Goal: Information Seeking & Learning: Check status

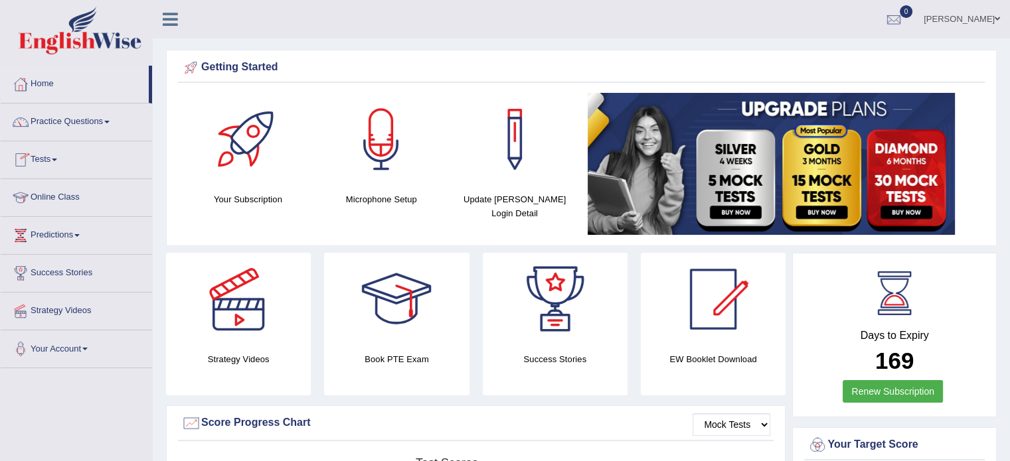
click at [48, 163] on link "Tests" at bounding box center [76, 157] width 151 height 33
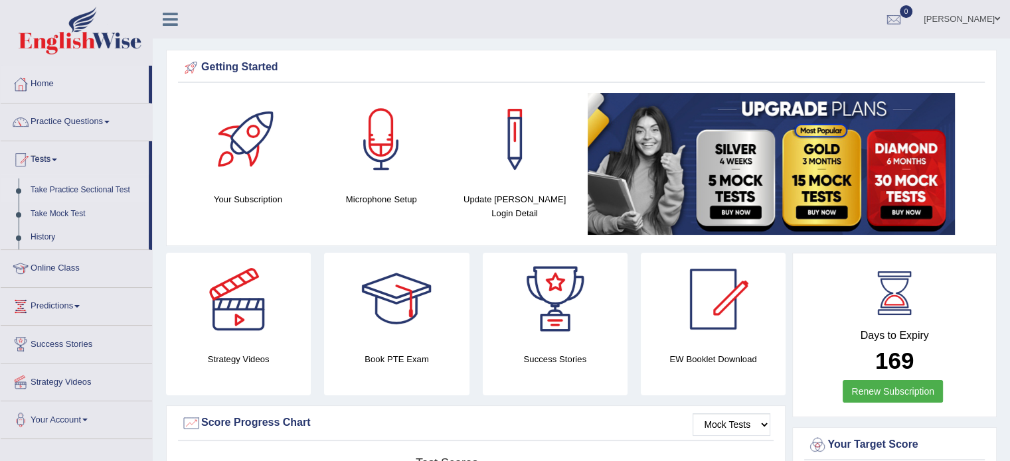
click at [48, 193] on link "Take Practice Sectional Test" at bounding box center [87, 191] width 124 height 24
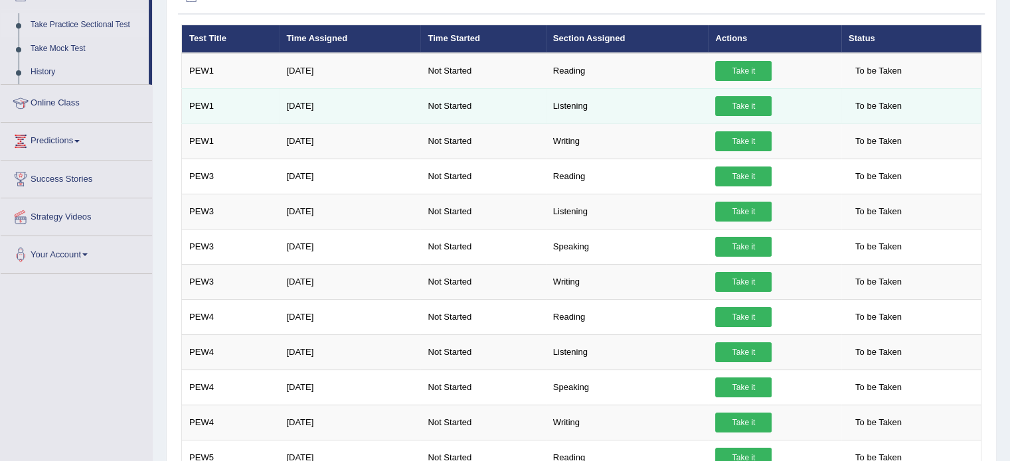
scroll to position [106, 0]
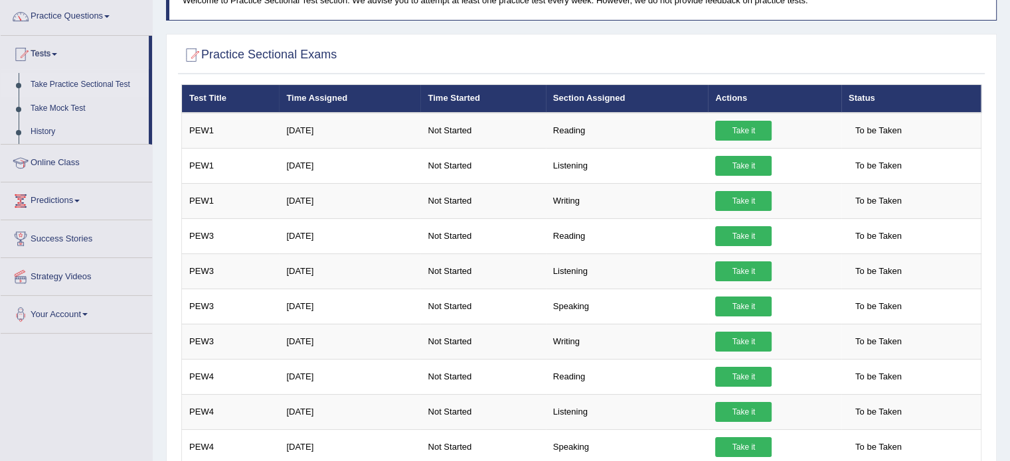
click at [860, 100] on th "Status" at bounding box center [911, 99] width 140 height 28
click at [729, 101] on th "Actions" at bounding box center [774, 99] width 133 height 28
click at [595, 102] on th "Section Assigned" at bounding box center [627, 99] width 163 height 28
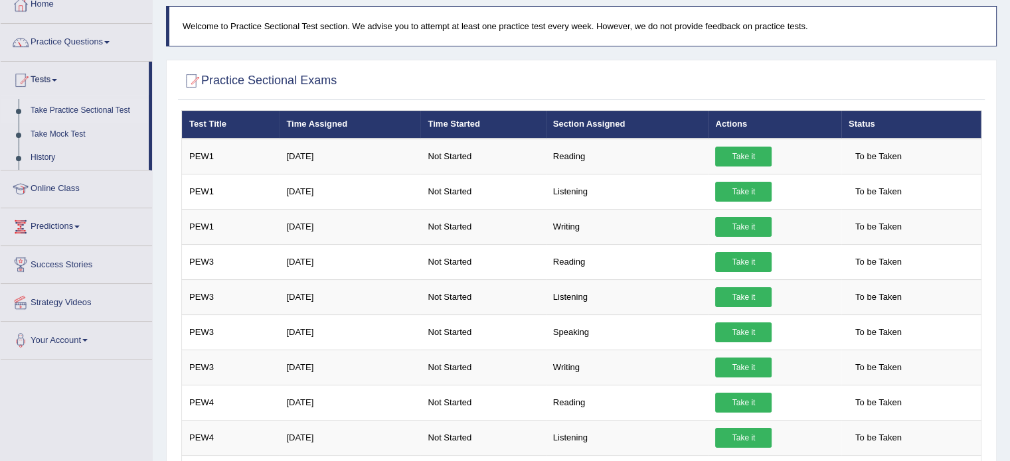
scroll to position [0, 0]
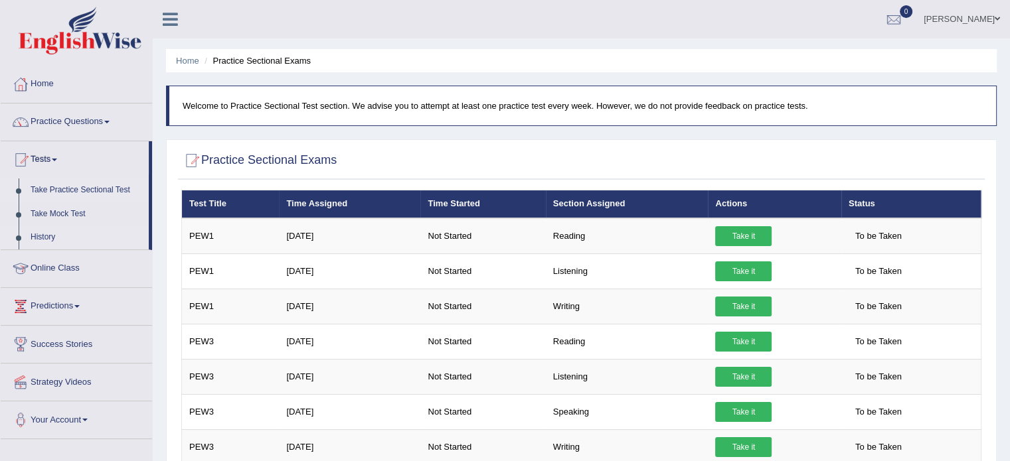
click at [39, 235] on link "History" at bounding box center [87, 238] width 124 height 24
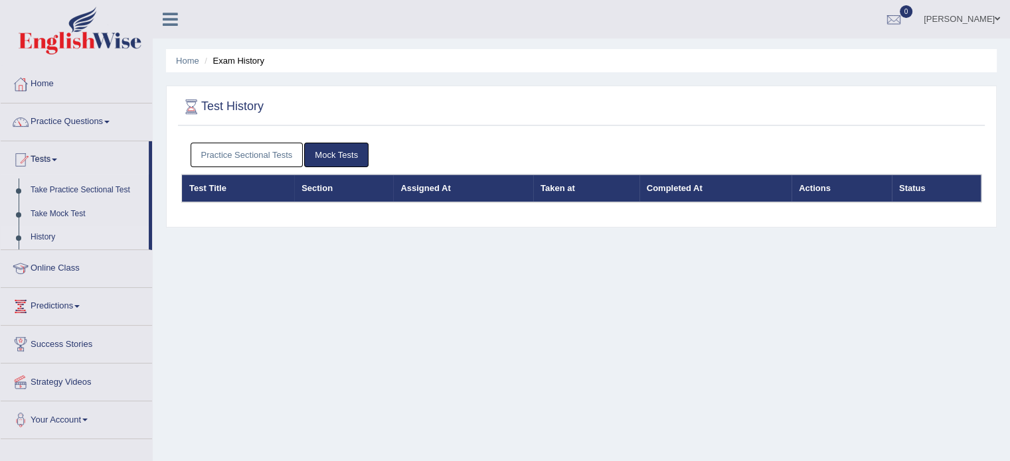
click at [266, 151] on link "Practice Sectional Tests" at bounding box center [247, 155] width 113 height 25
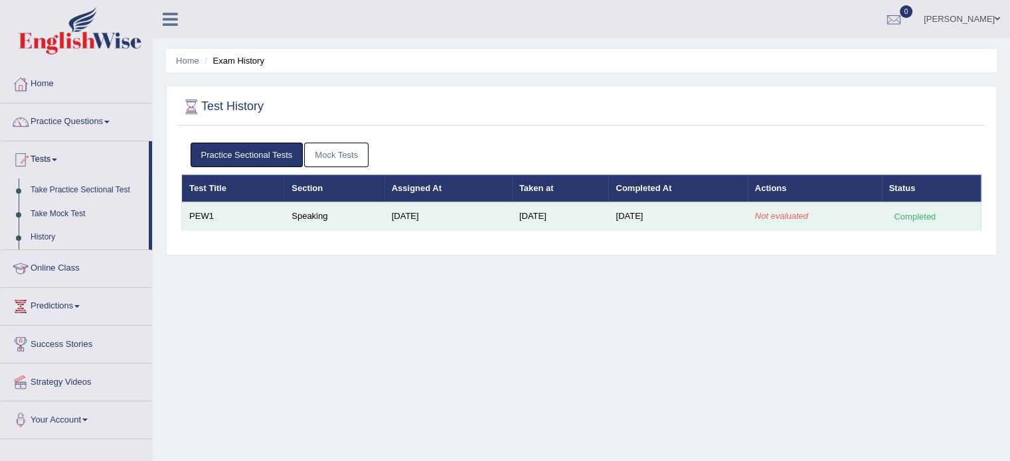
click at [778, 218] on em "Not evaluated" at bounding box center [781, 216] width 53 height 10
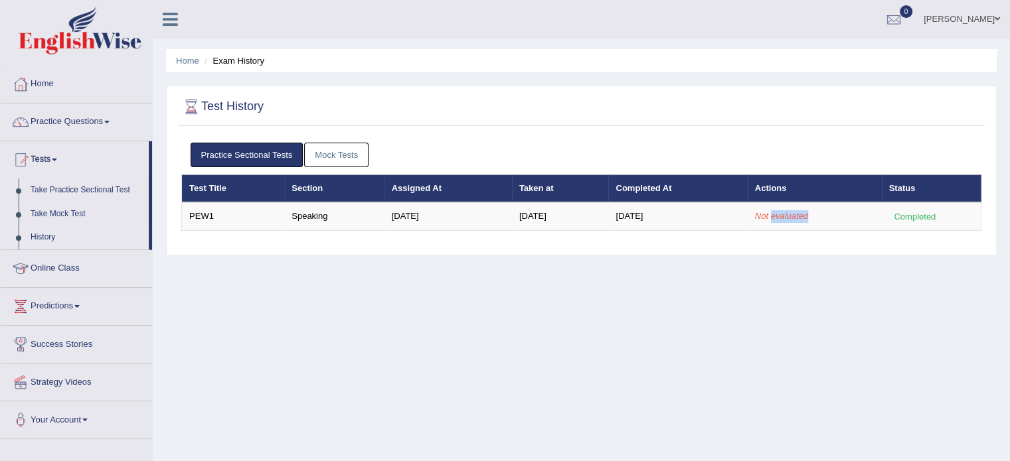
drag, startPoint x: 904, startPoint y: 217, endPoint x: 531, endPoint y: 230, distance: 374.1
click at [531, 230] on div "Practice Sectional Tests Mock Tests Test Title Section Assigned At Taken at Com…" at bounding box center [581, 192] width 807 height 112
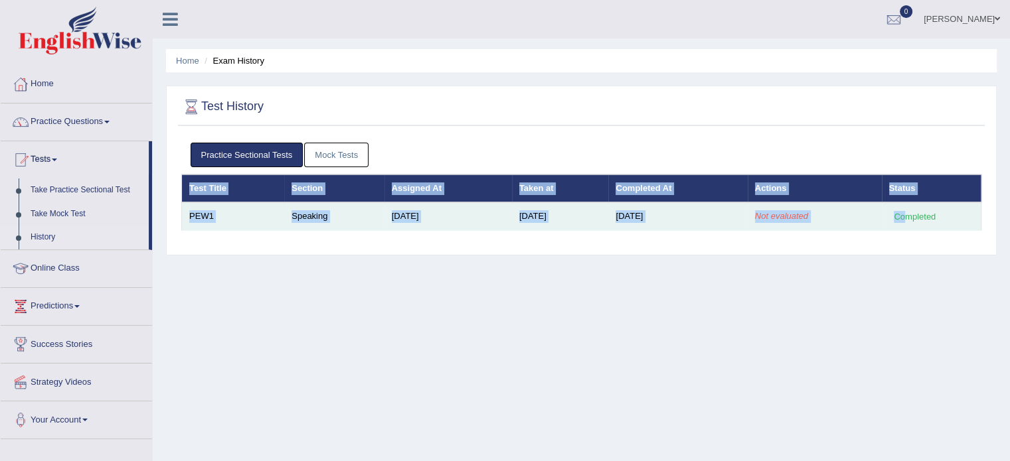
click at [298, 218] on td "Speaking" at bounding box center [334, 217] width 100 height 28
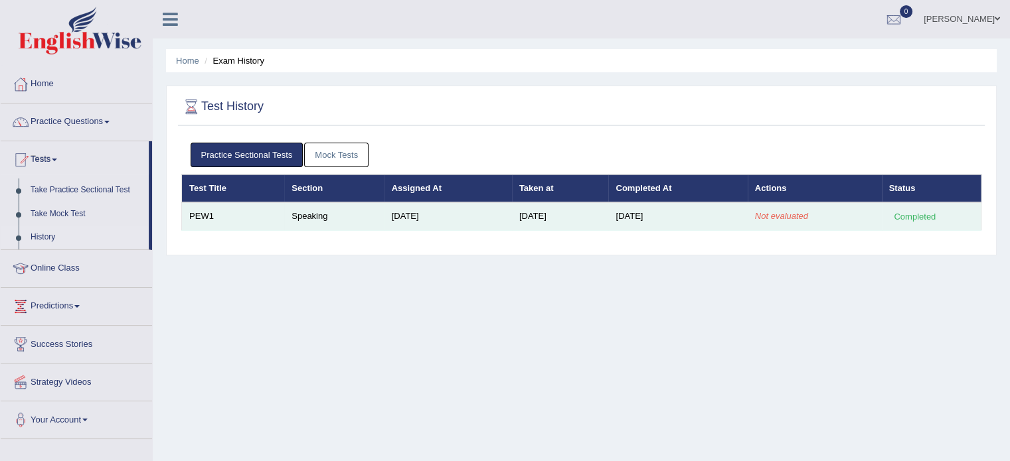
click at [780, 211] on em "Not evaluated" at bounding box center [781, 216] width 53 height 10
click at [906, 216] on div "Completed" at bounding box center [915, 217] width 52 height 14
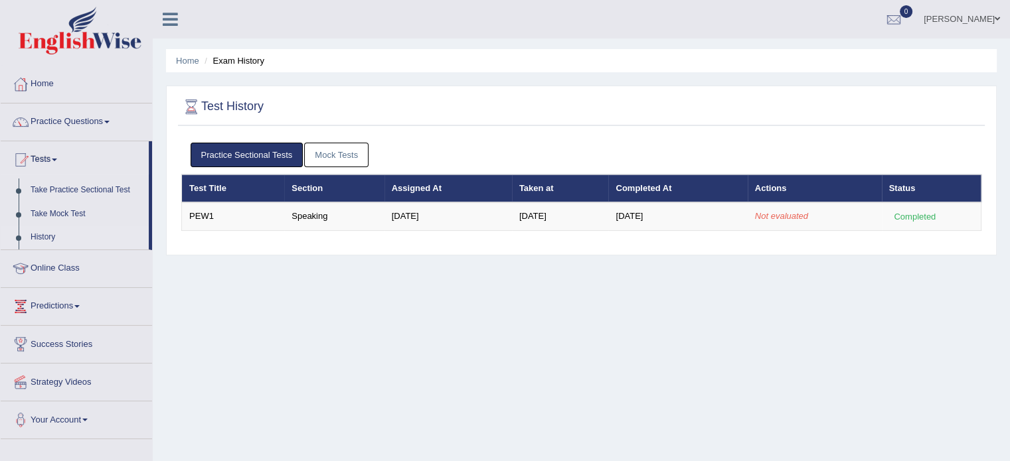
click at [350, 145] on link "Mock Tests" at bounding box center [336, 155] width 64 height 25
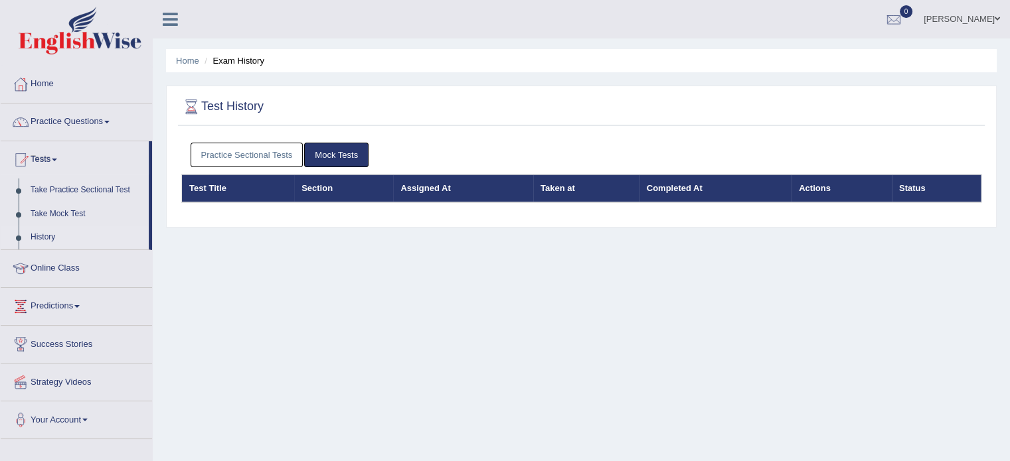
click at [251, 152] on link "Practice Sectional Tests" at bounding box center [247, 155] width 113 height 25
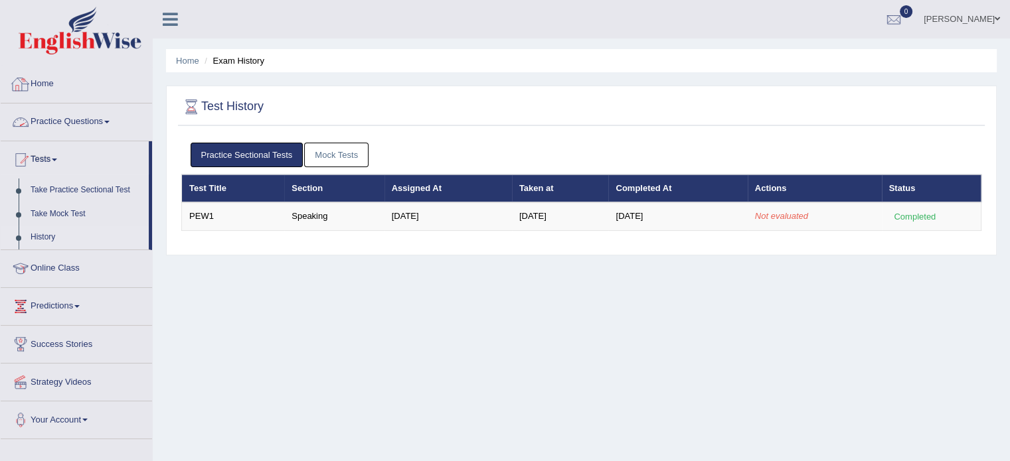
click at [78, 115] on link "Practice Questions" at bounding box center [76, 120] width 151 height 33
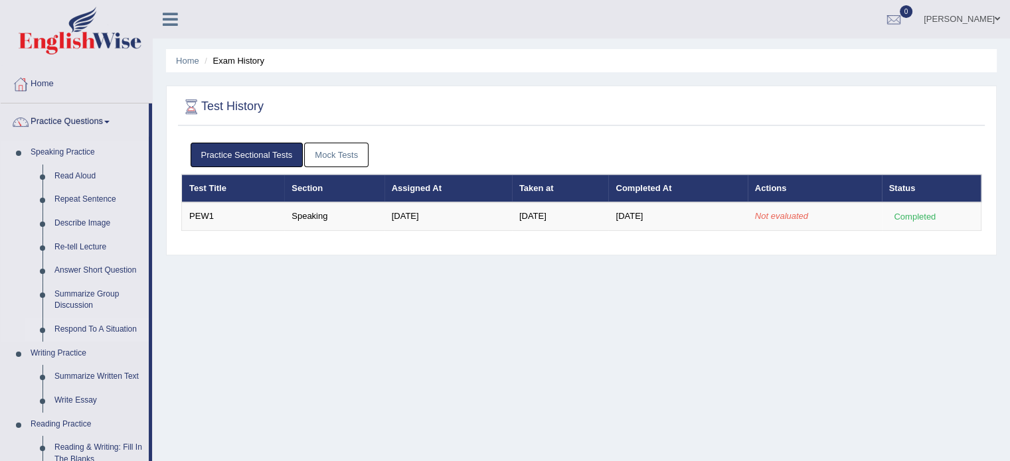
click at [69, 329] on link "Respond To A Situation" at bounding box center [98, 330] width 100 height 24
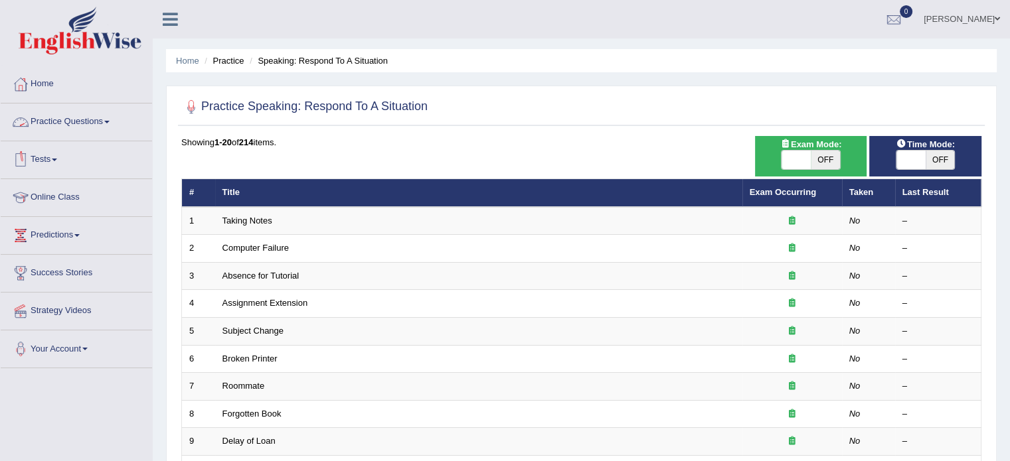
click at [69, 124] on link "Practice Questions" at bounding box center [76, 120] width 151 height 33
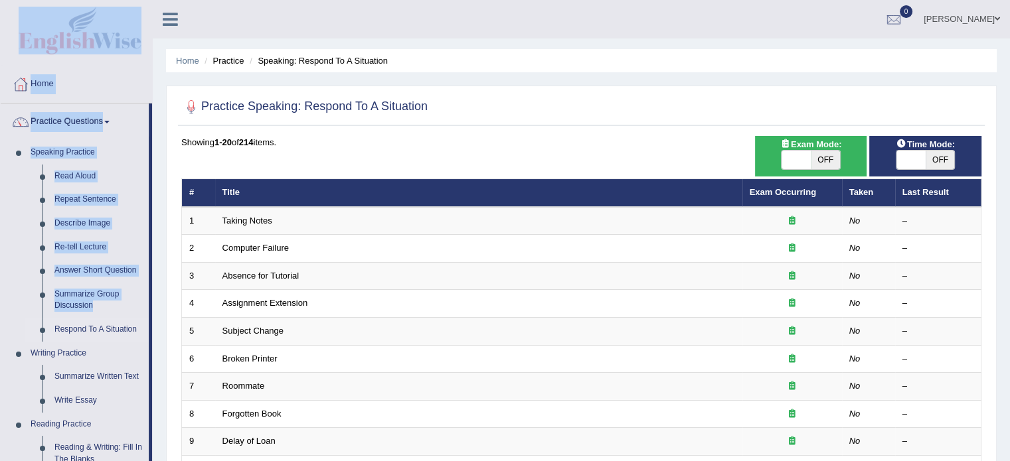
drag, startPoint x: 149, startPoint y: 314, endPoint x: 146, endPoint y: 22, distance: 292.2
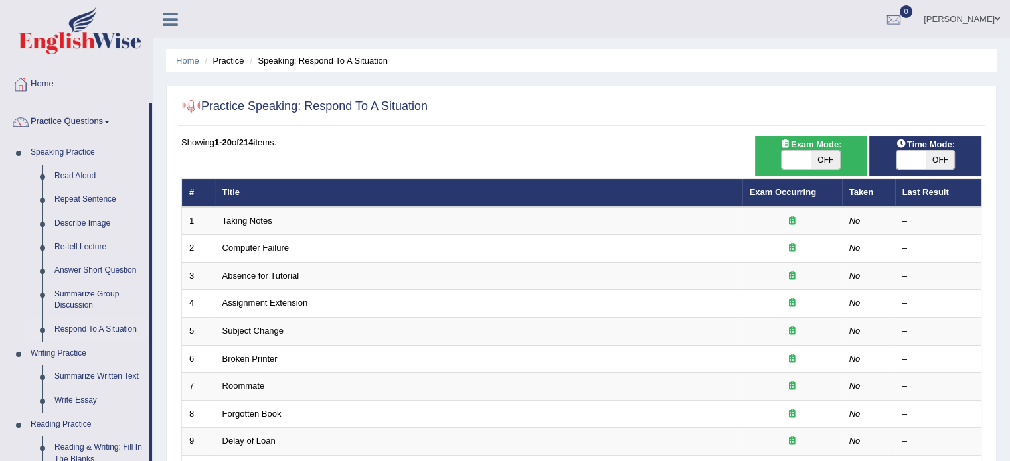
click at [172, 29] on div at bounding box center [176, 14] width 46 height 29
click at [60, 120] on link "Practice Questions" at bounding box center [75, 120] width 148 height 33
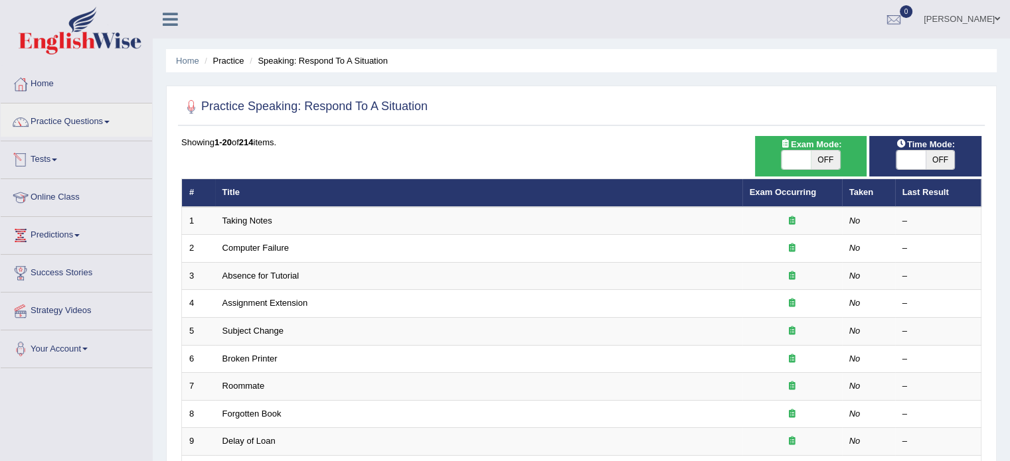
click at [52, 158] on link "Tests" at bounding box center [76, 157] width 151 height 33
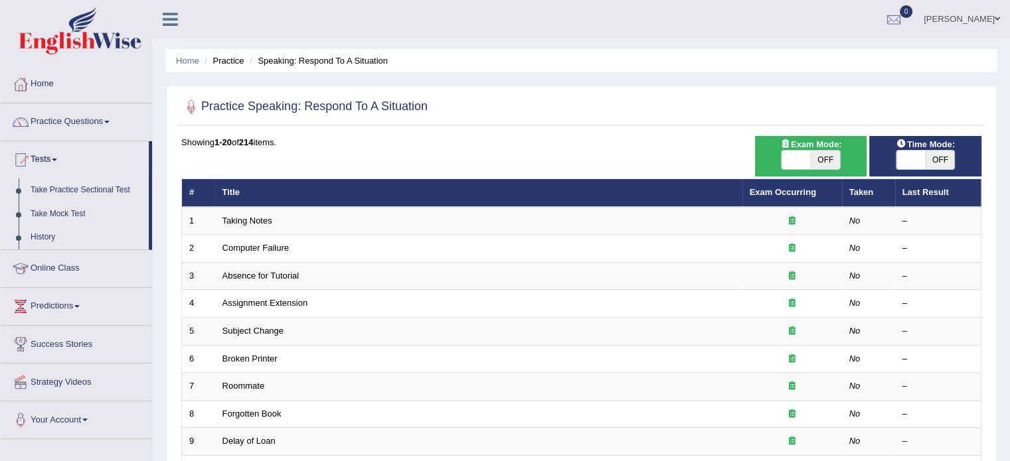
click at [53, 238] on link "History" at bounding box center [87, 238] width 124 height 24
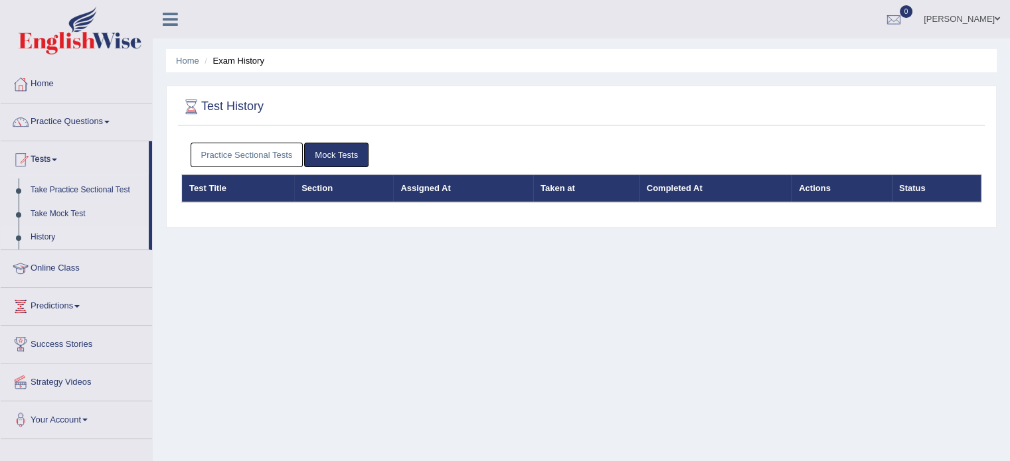
click at [265, 150] on link "Practice Sectional Tests" at bounding box center [247, 155] width 113 height 25
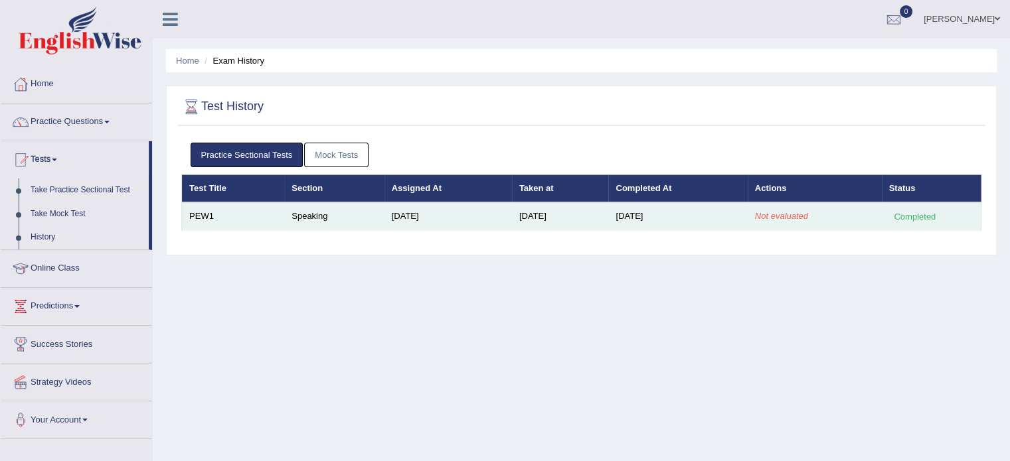
click at [783, 212] on em "Not evaluated" at bounding box center [781, 216] width 53 height 10
click at [770, 213] on em "Not evaluated" at bounding box center [781, 216] width 53 height 10
click at [910, 212] on div "Completed" at bounding box center [915, 217] width 52 height 14
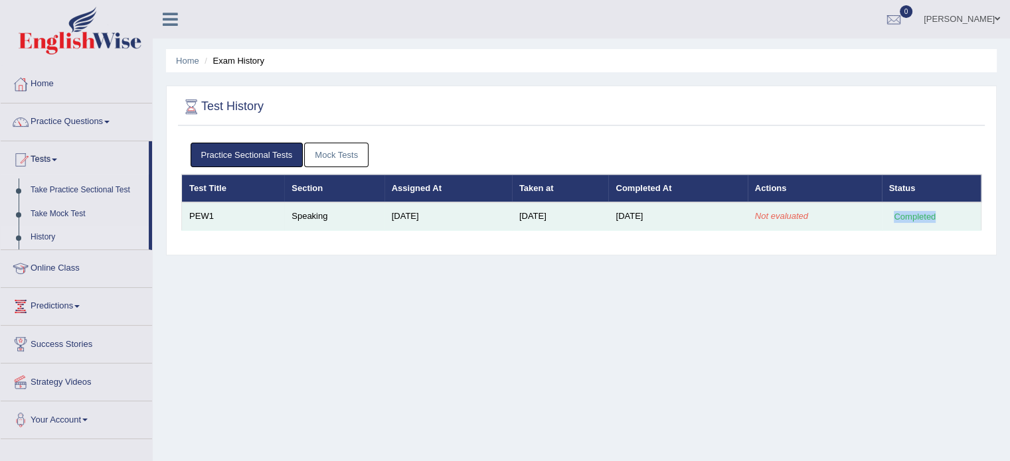
click at [910, 212] on div "Completed" at bounding box center [915, 217] width 52 height 14
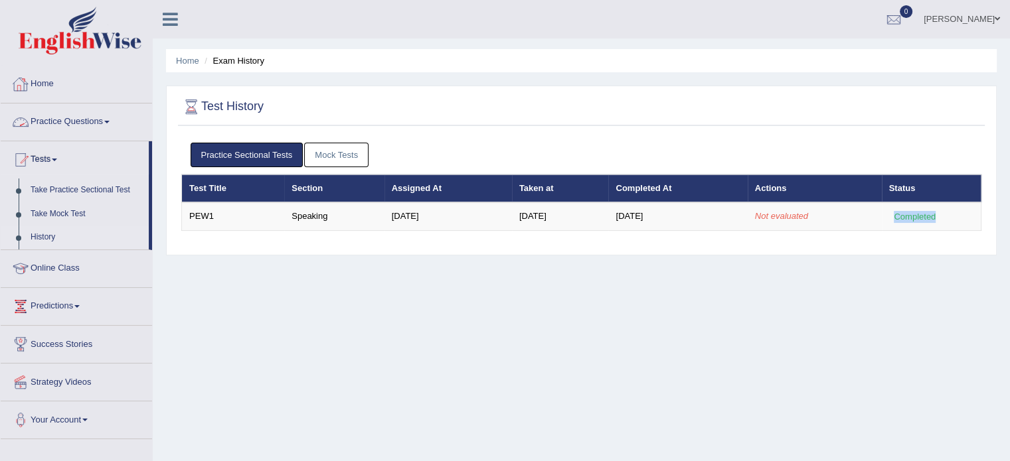
click at [37, 84] on link "Home" at bounding box center [76, 82] width 151 height 33
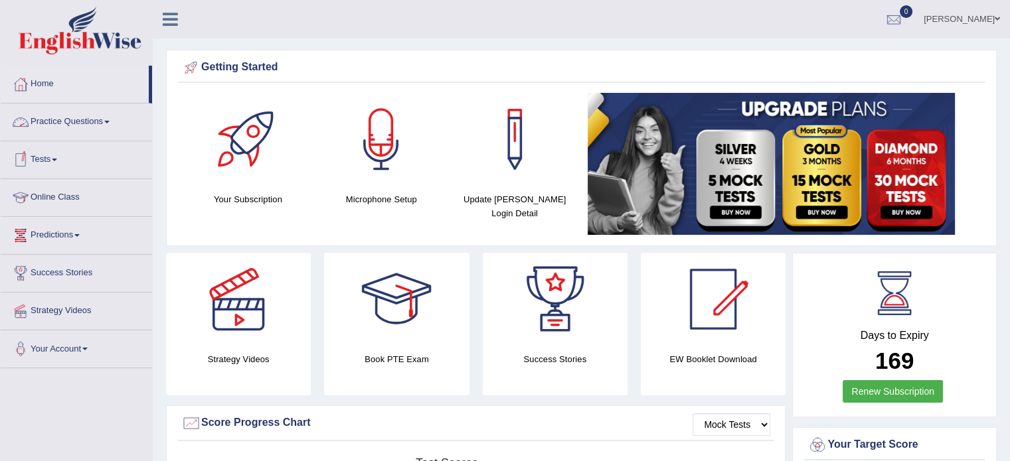
click at [82, 121] on link "Practice Questions" at bounding box center [76, 120] width 151 height 33
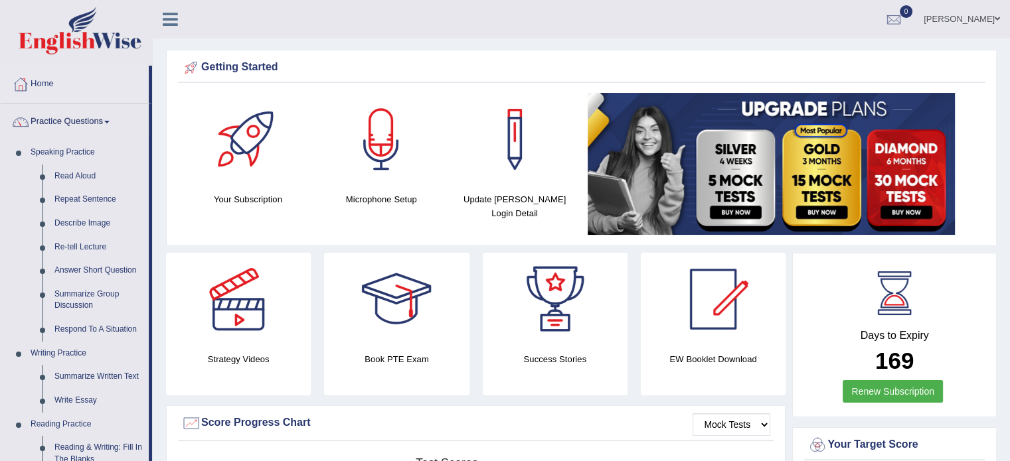
drag, startPoint x: 157, startPoint y: 320, endPoint x: 168, endPoint y: 394, distance: 75.2
click at [72, 113] on link "Practice Questions" at bounding box center [75, 120] width 148 height 33
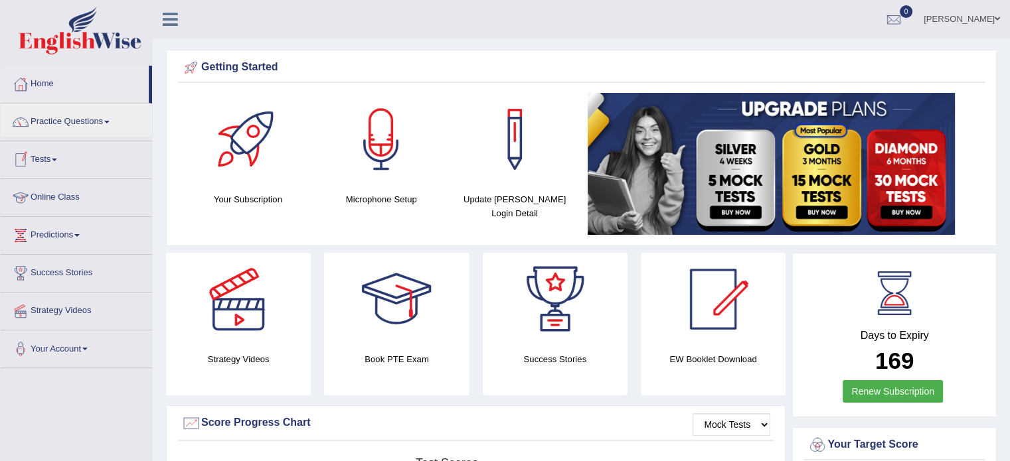
click at [50, 161] on link "Tests" at bounding box center [76, 157] width 151 height 33
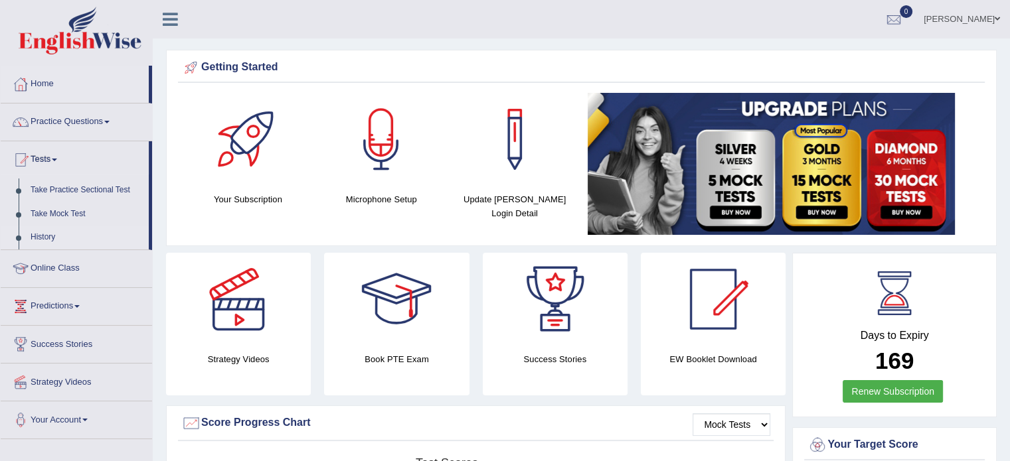
click at [48, 234] on link "History" at bounding box center [87, 238] width 124 height 24
click at [48, 234] on ul "Home Practice Questions Speaking Practice Read Aloud Repeat Sentence Describe I…" at bounding box center [76, 253] width 151 height 374
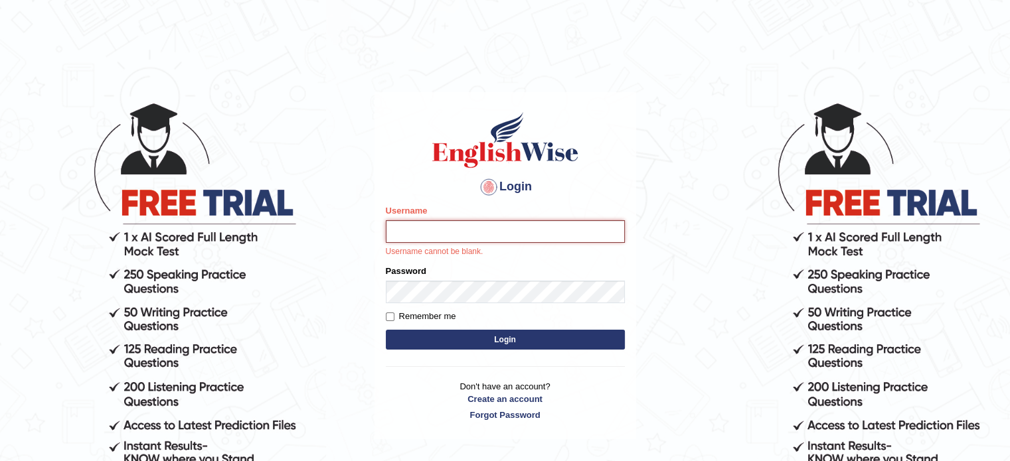
type input "hchadara"
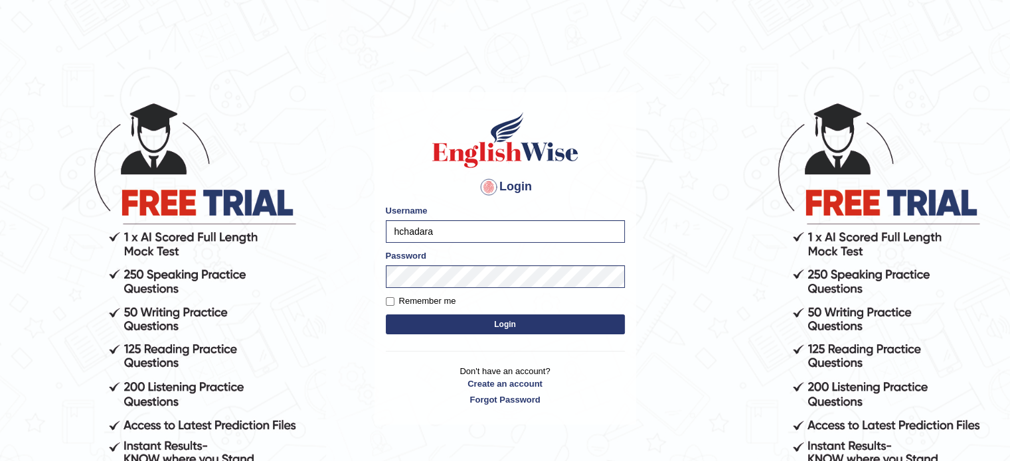
click at [475, 329] on button "Login" at bounding box center [505, 325] width 239 height 20
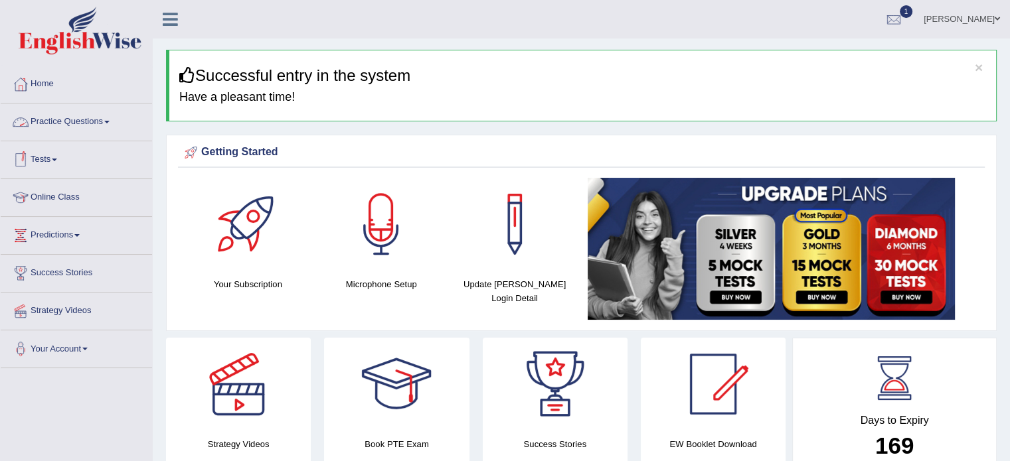
click at [48, 159] on link "Tests" at bounding box center [76, 157] width 151 height 33
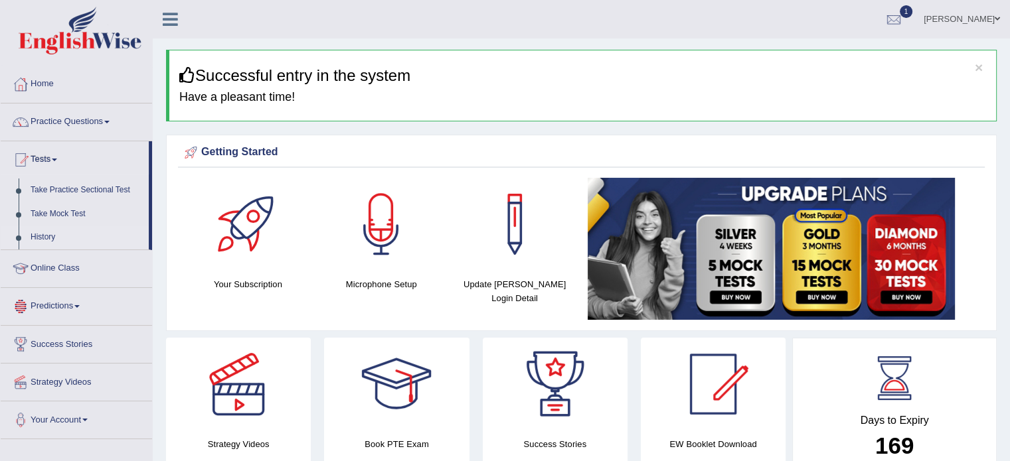
click at [46, 238] on link "History" at bounding box center [87, 238] width 124 height 24
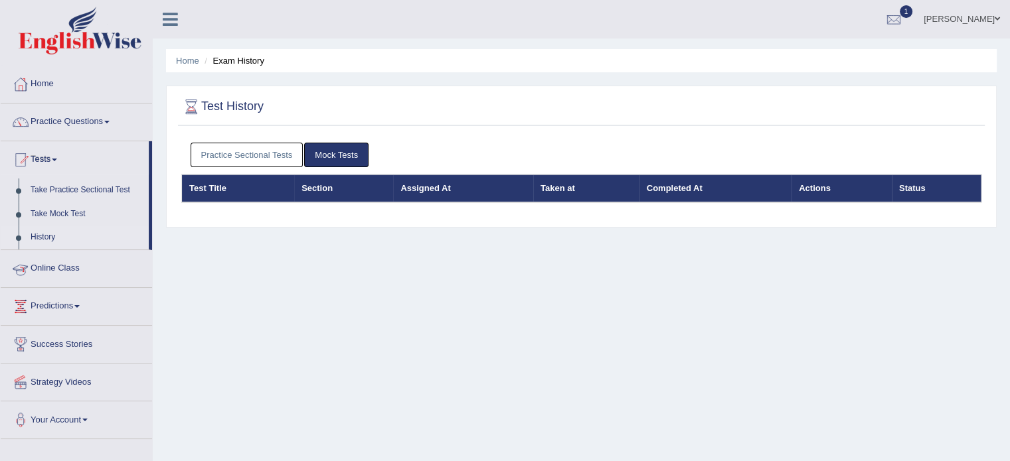
click at [280, 147] on link "Practice Sectional Tests" at bounding box center [247, 155] width 113 height 25
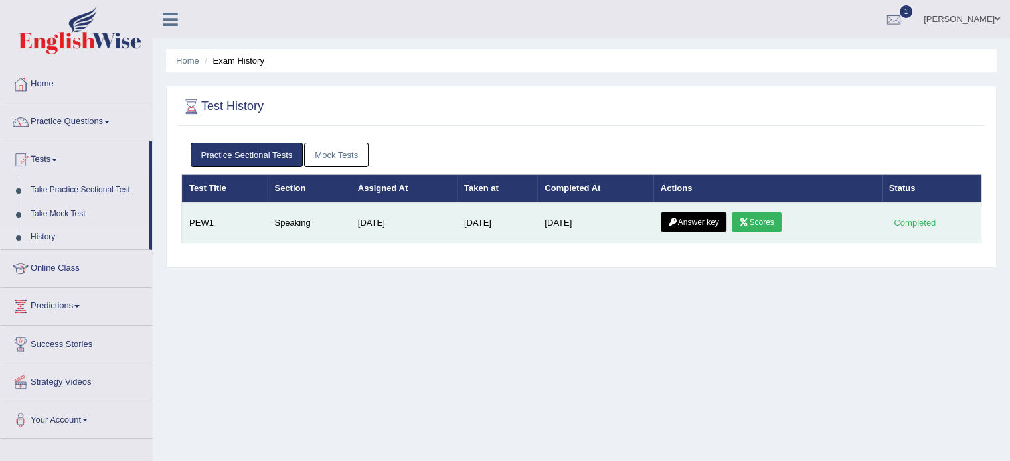
click at [766, 220] on link "Scores" at bounding box center [756, 222] width 49 height 20
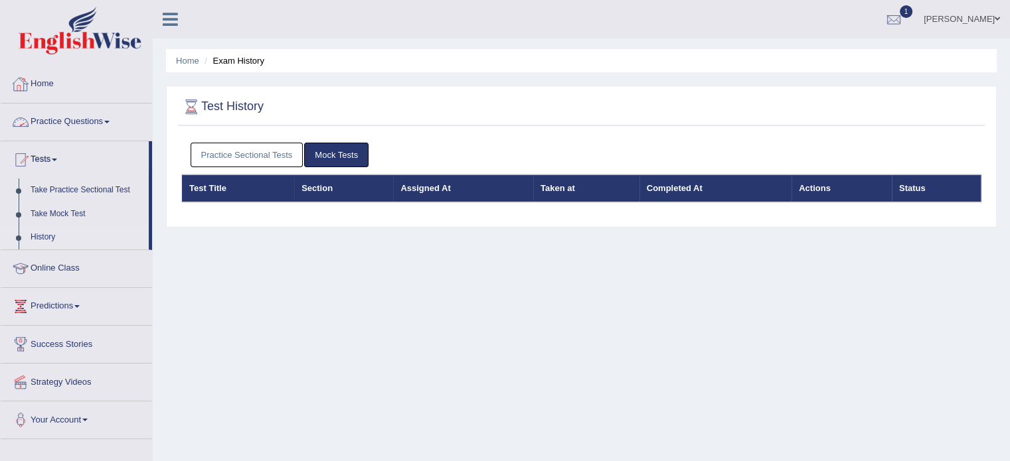
click at [82, 121] on link "Practice Questions" at bounding box center [76, 120] width 151 height 33
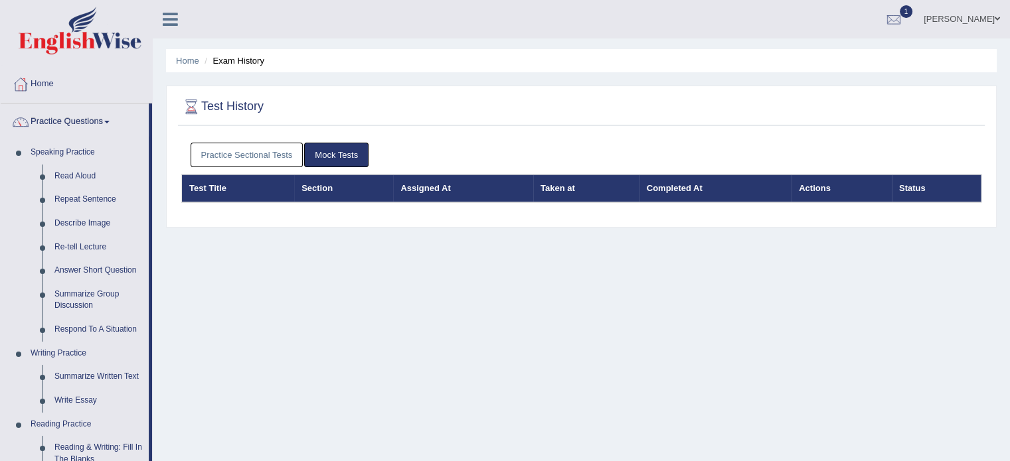
click at [337, 151] on link "Mock Tests" at bounding box center [336, 155] width 64 height 25
click at [258, 158] on link "Practice Sectional Tests" at bounding box center [247, 155] width 113 height 25
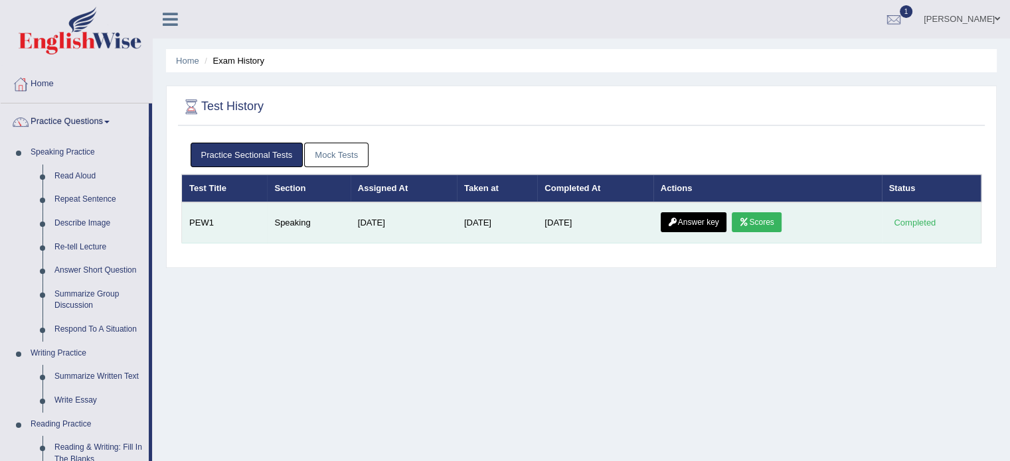
click at [705, 225] on link "Answer key" at bounding box center [694, 222] width 66 height 20
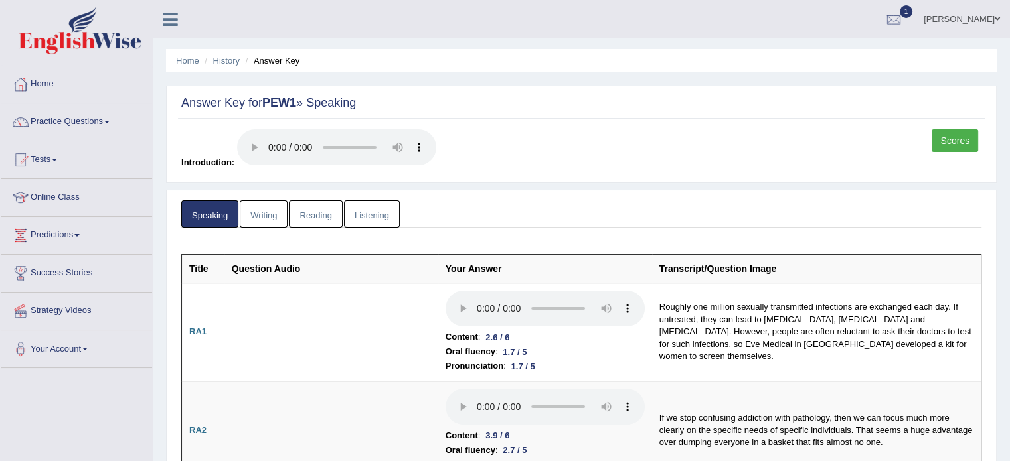
click at [268, 224] on link "Writing" at bounding box center [264, 214] width 48 height 27
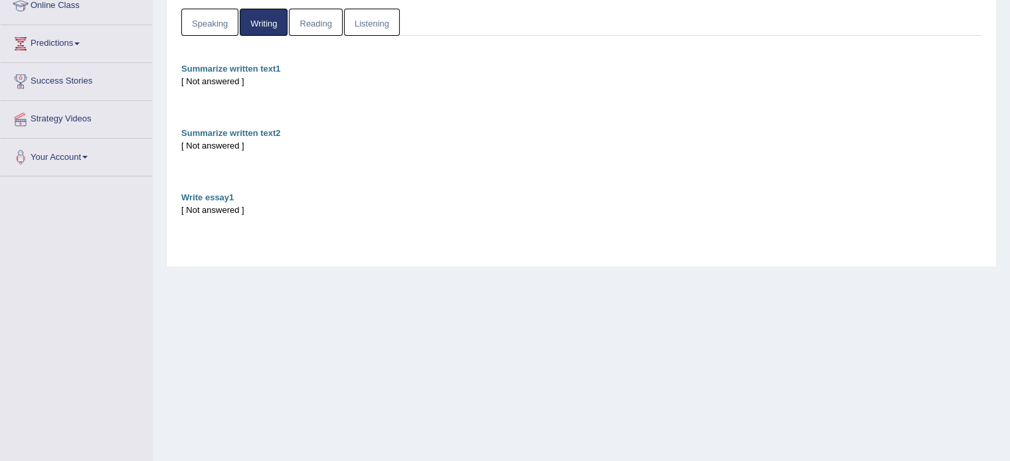
scroll to position [130, 0]
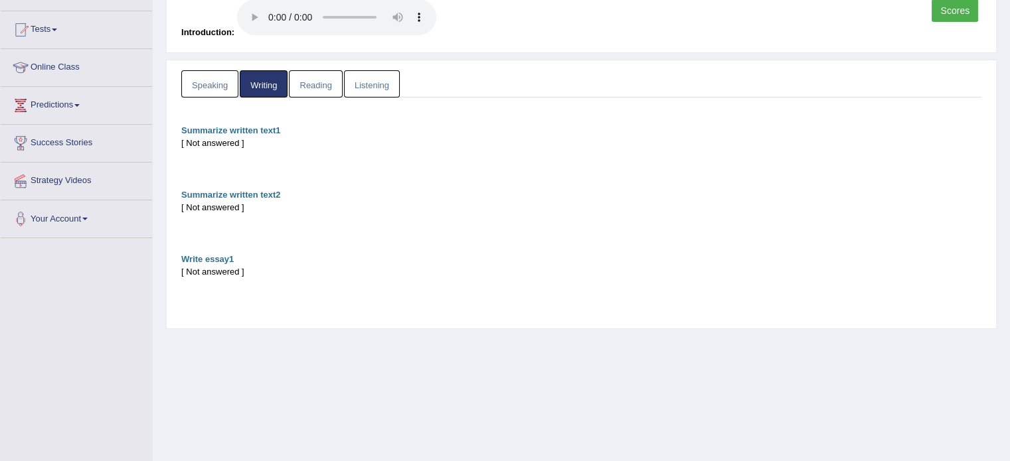
click at [322, 88] on link "Reading" at bounding box center [315, 83] width 53 height 27
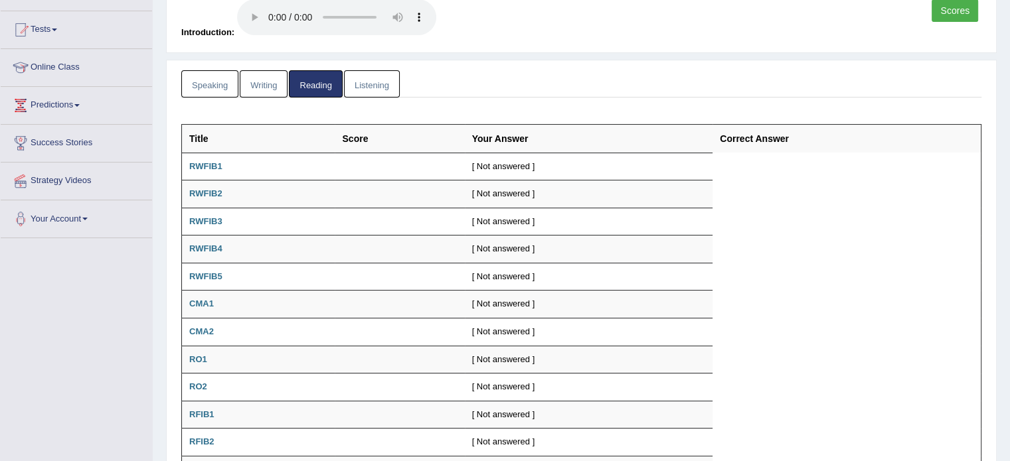
click at [365, 90] on link "Listening" at bounding box center [372, 83] width 56 height 27
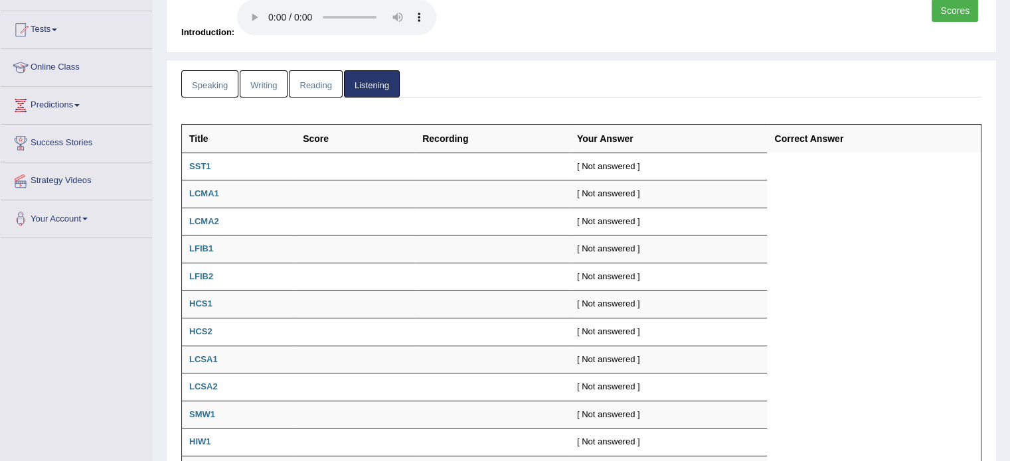
click at [208, 94] on link "Speaking" at bounding box center [209, 83] width 57 height 27
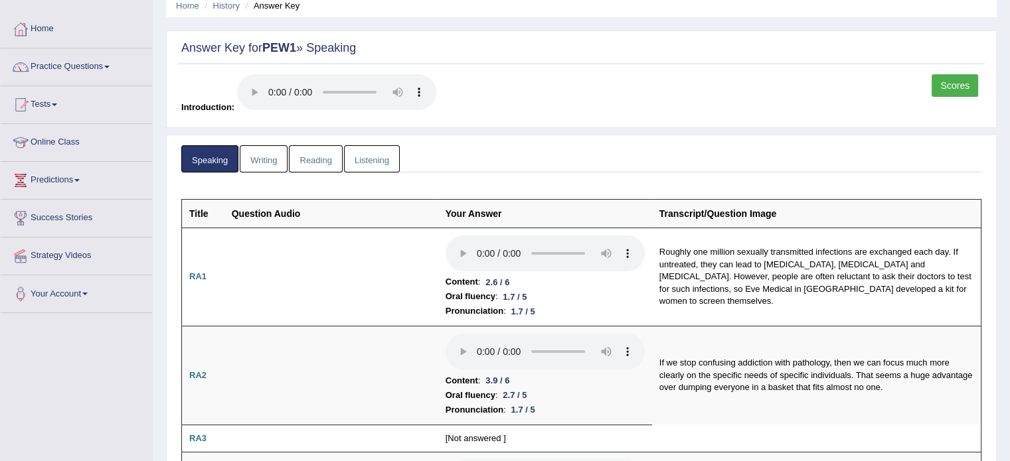
scroll to position [0, 0]
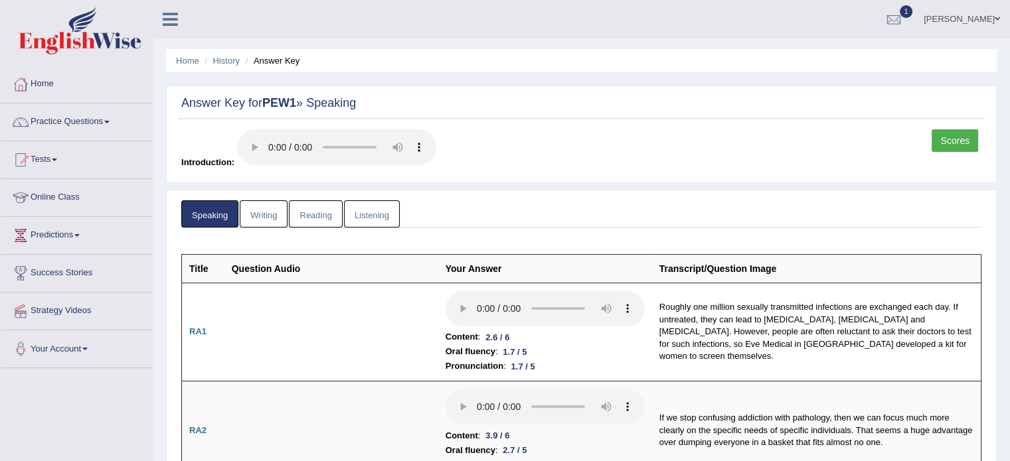
click at [953, 139] on link "Scores" at bounding box center [955, 140] width 46 height 23
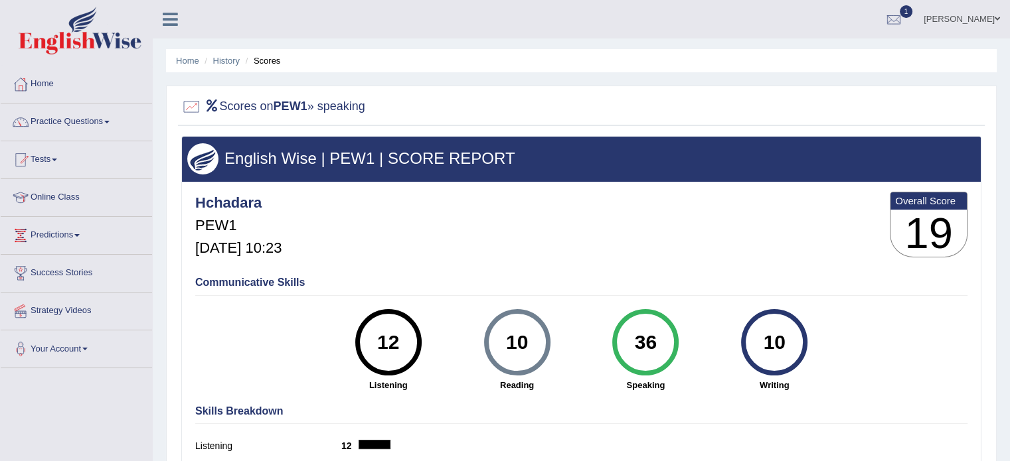
click at [106, 135] on link "Practice Questions" at bounding box center [76, 120] width 151 height 33
